Goal: Information Seeking & Learning: Learn about a topic

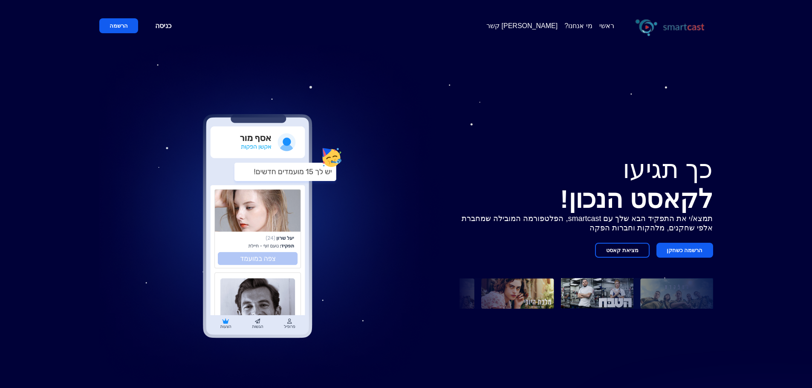
click at [621, 253] on button "מציאת קאסט" at bounding box center [622, 250] width 55 height 15
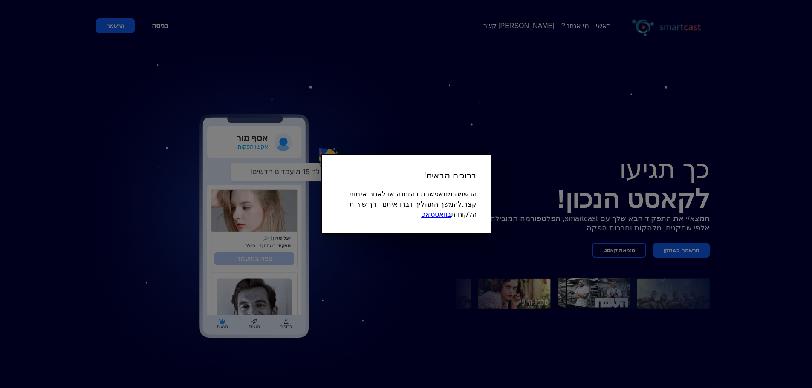
click at [434, 214] on link "בוואטסאפ" at bounding box center [436, 214] width 30 height 7
click at [538, 238] on div at bounding box center [406, 194] width 812 height 388
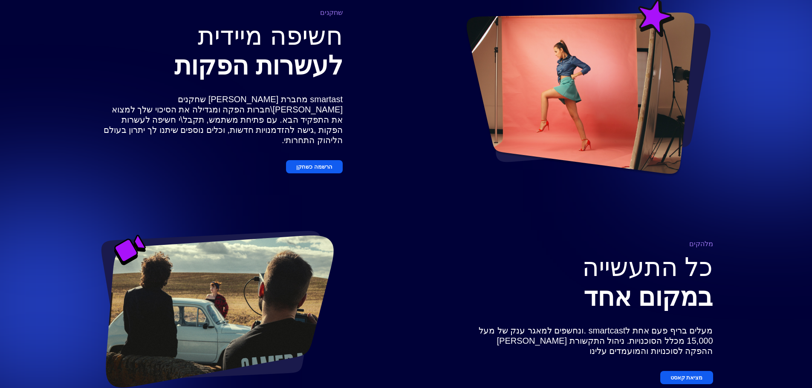
scroll to position [540, 0]
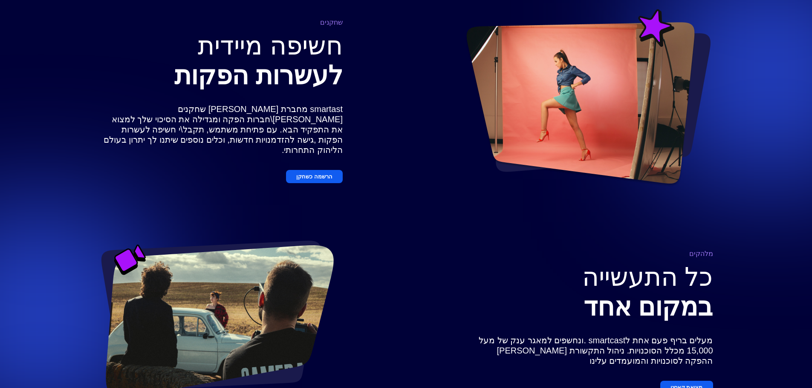
click at [319, 173] on button "הרשמה כשחקן" at bounding box center [314, 176] width 57 height 13
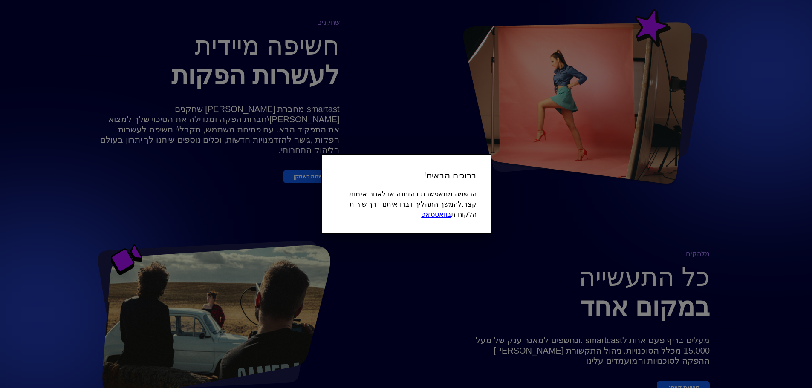
click at [689, 218] on div at bounding box center [406, 194] width 812 height 388
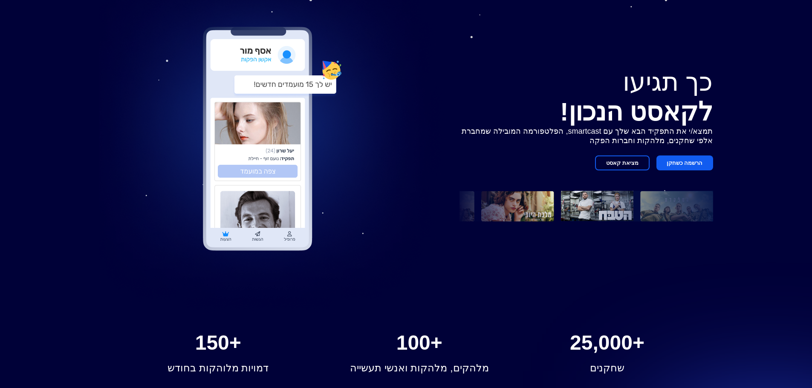
scroll to position [0, 0]
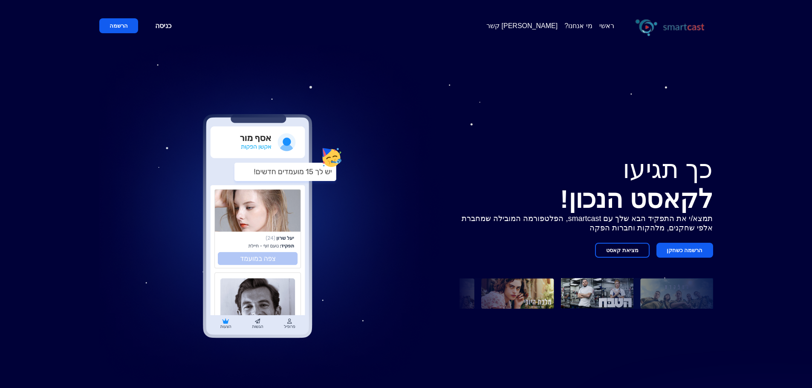
click at [577, 27] on link "מי אנחנו?" at bounding box center [578, 26] width 28 height 8
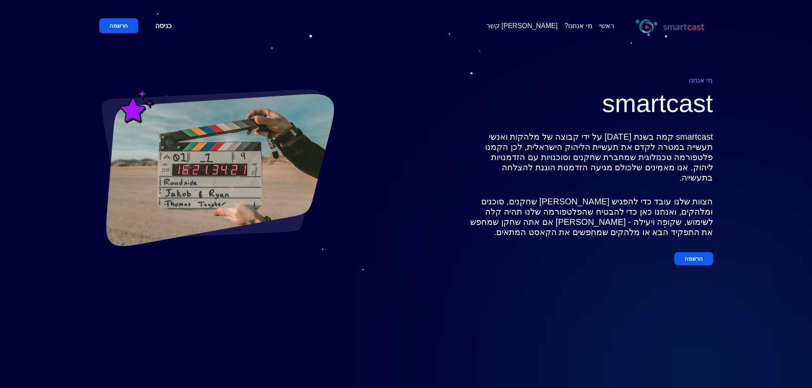
click at [162, 24] on link "כניסה" at bounding box center [163, 25] width 37 height 15
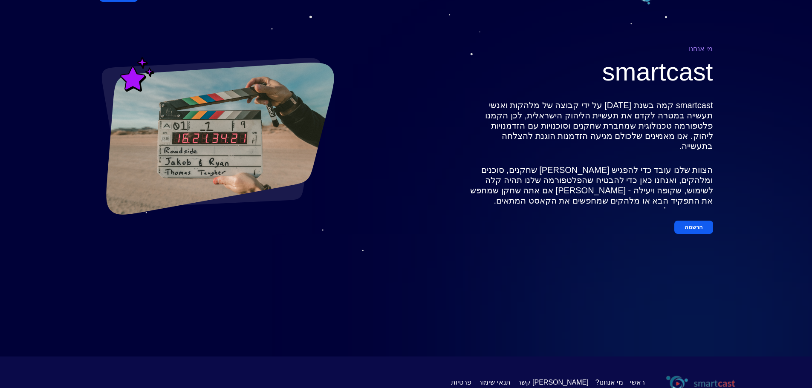
scroll to position [86, 0]
click at [510, 378] on span "תנאי שימור" at bounding box center [494, 382] width 32 height 8
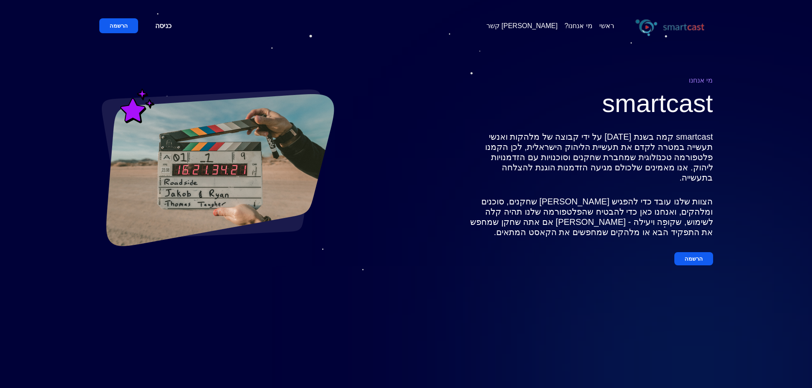
scroll to position [0, 0]
click at [577, 32] on div "ראשי מי אנחנו? [PERSON_NAME] קשר" at bounding box center [599, 26] width 226 height 24
click at [578, 23] on link "מי אנחנו?" at bounding box center [578, 26] width 28 height 8
click at [552, 24] on span "[PERSON_NAME] קשר" at bounding box center [521, 26] width 71 height 8
click at [554, 31] on div "ראשי מי אנחנו? [PERSON_NAME] קשר" at bounding box center [599, 26] width 226 height 24
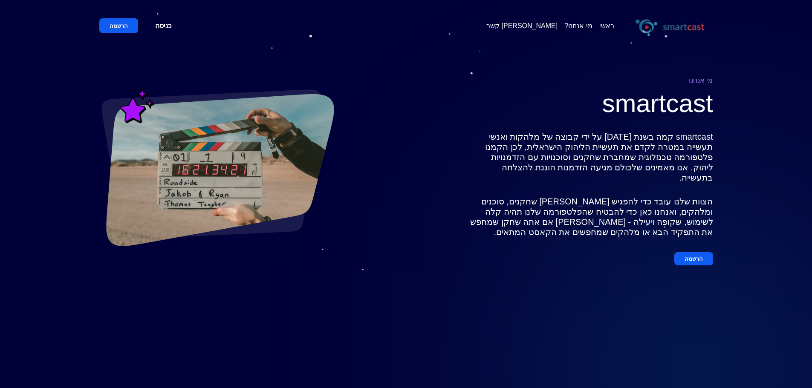
click at [613, 29] on link "ראשי" at bounding box center [606, 26] width 15 height 8
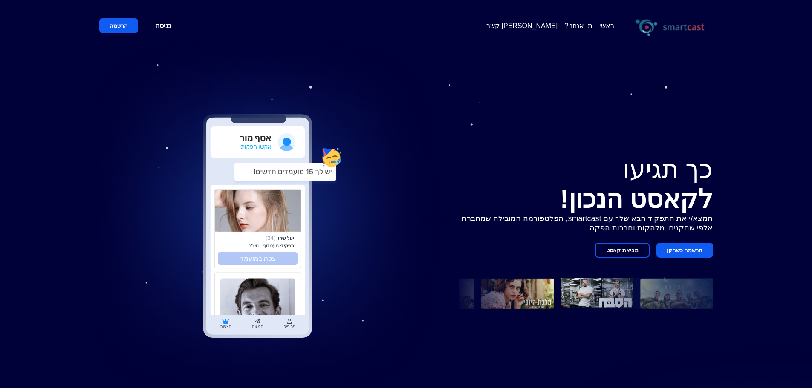
scroll to position [477, 0]
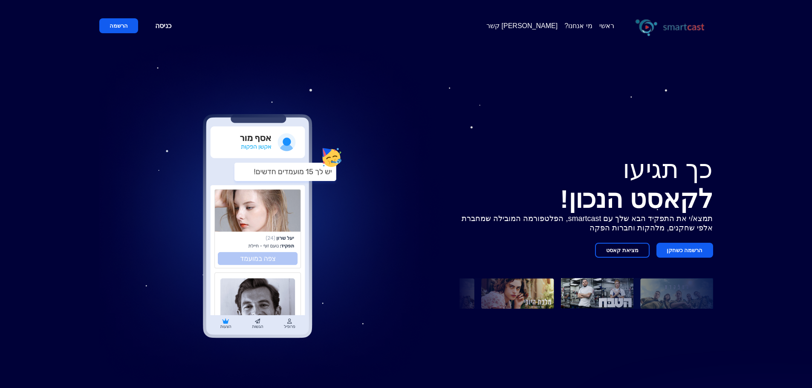
click at [666, 26] on img at bounding box center [669, 26] width 85 height 24
